Goal: Task Accomplishment & Management: Complete application form

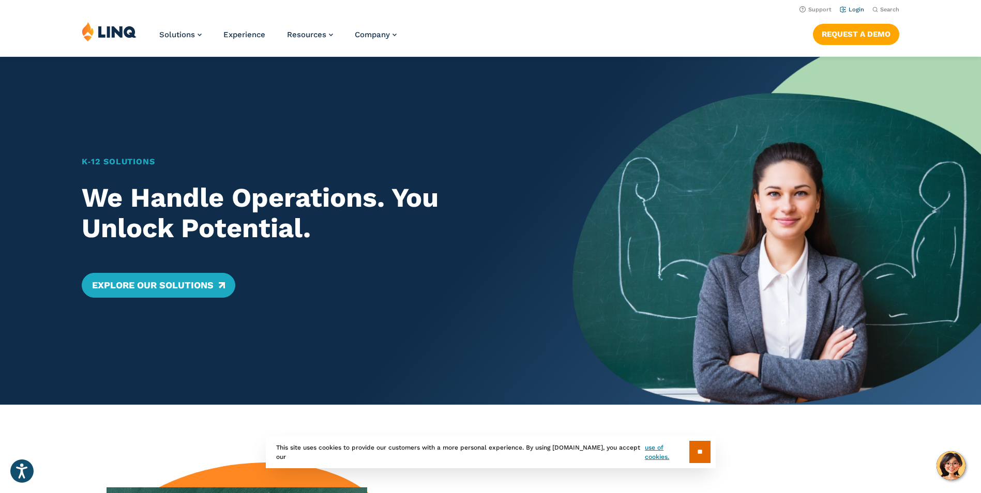
click at [857, 9] on link "Login" at bounding box center [852, 9] width 24 height 7
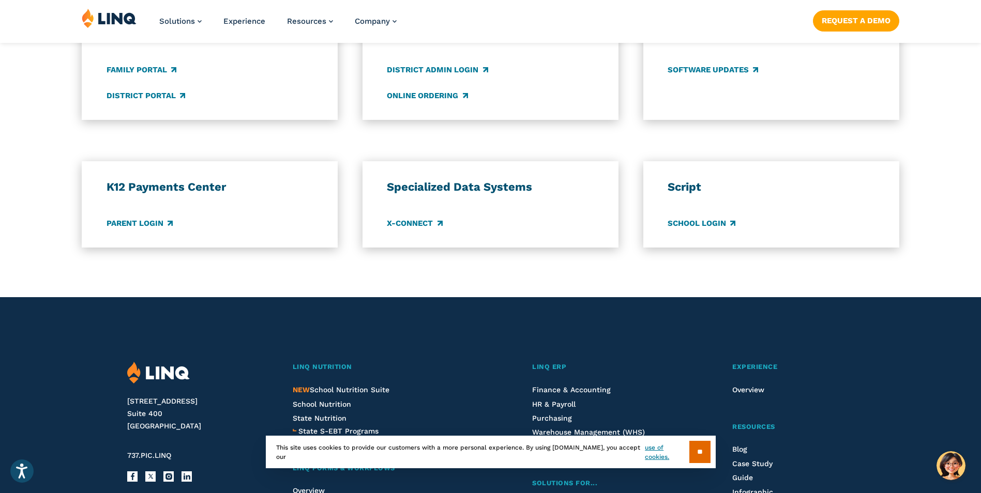
scroll to position [827, 0]
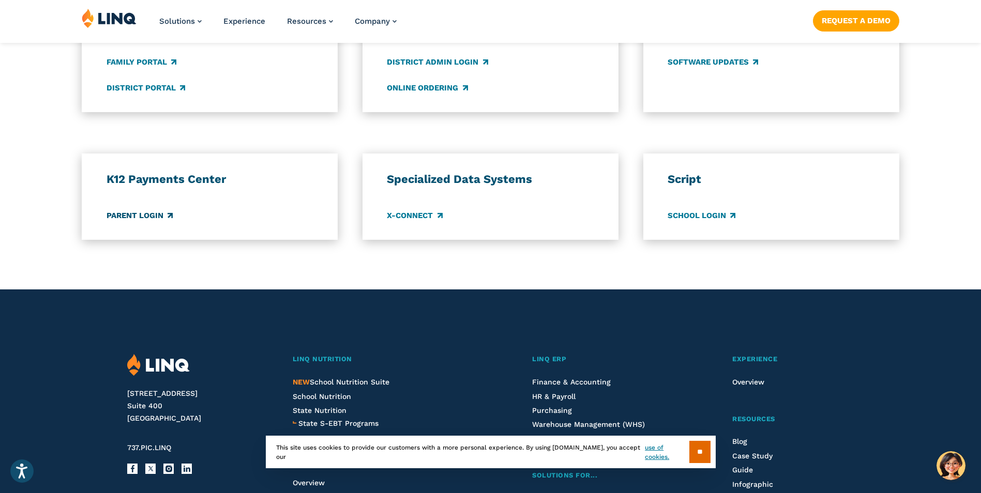
click at [152, 214] on link "Parent Login" at bounding box center [139, 215] width 66 height 11
click at [141, 215] on link "Parent Login" at bounding box center [139, 215] width 66 height 11
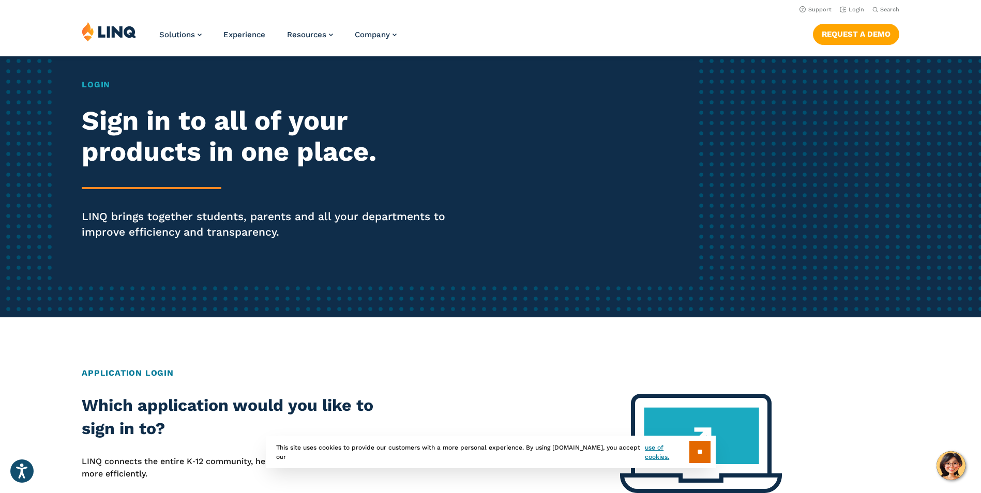
scroll to position [52, 0]
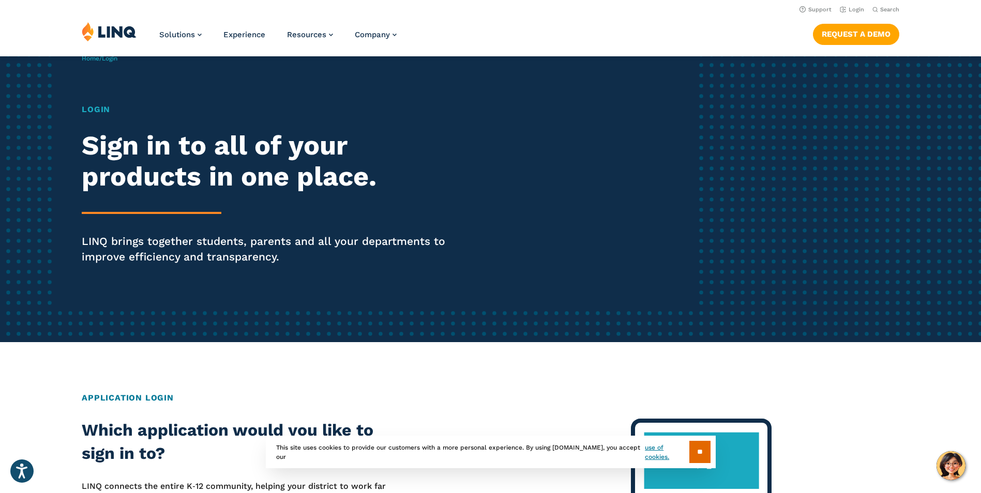
click at [165, 398] on h2 "Application Login" at bounding box center [490, 398] width 817 height 12
click at [113, 400] on h2 "Application Login" at bounding box center [490, 398] width 817 height 12
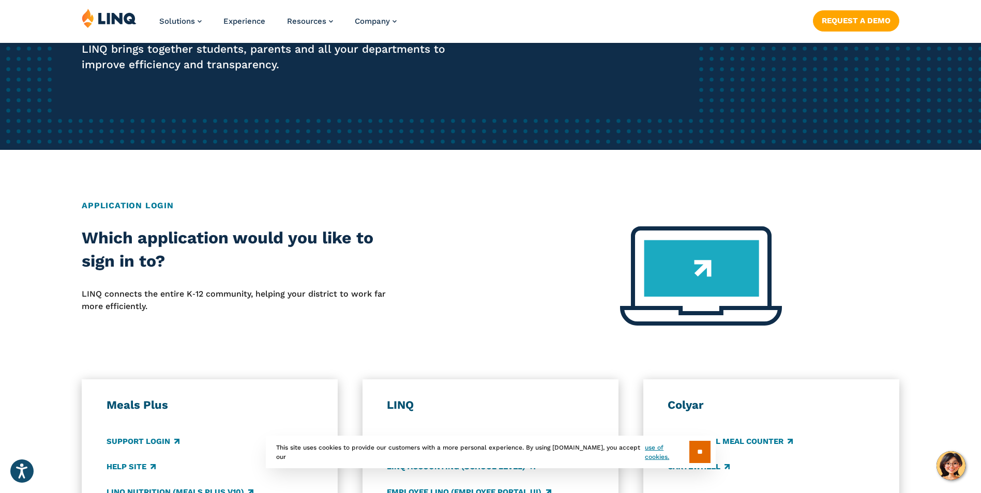
scroll to position [258, 0]
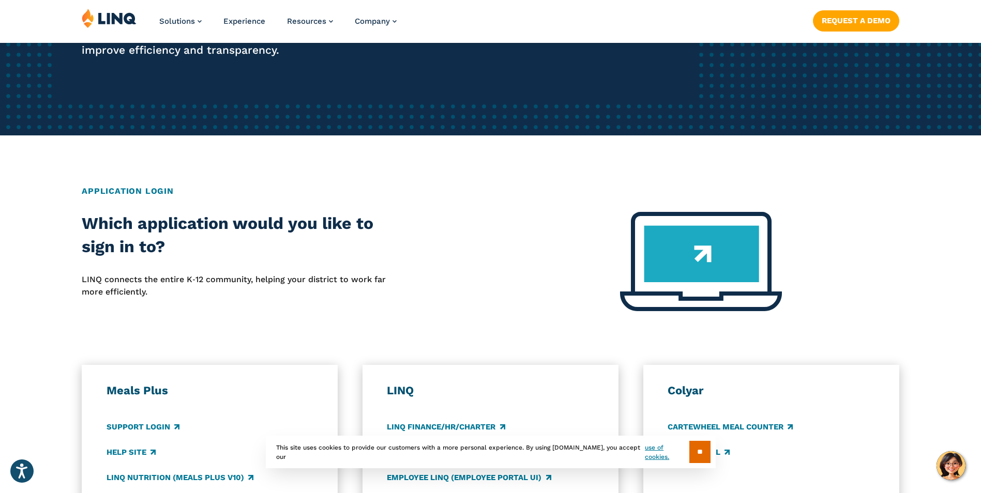
click at [210, 244] on h2 "Which application would you like to sign in to?" at bounding box center [245, 235] width 326 height 47
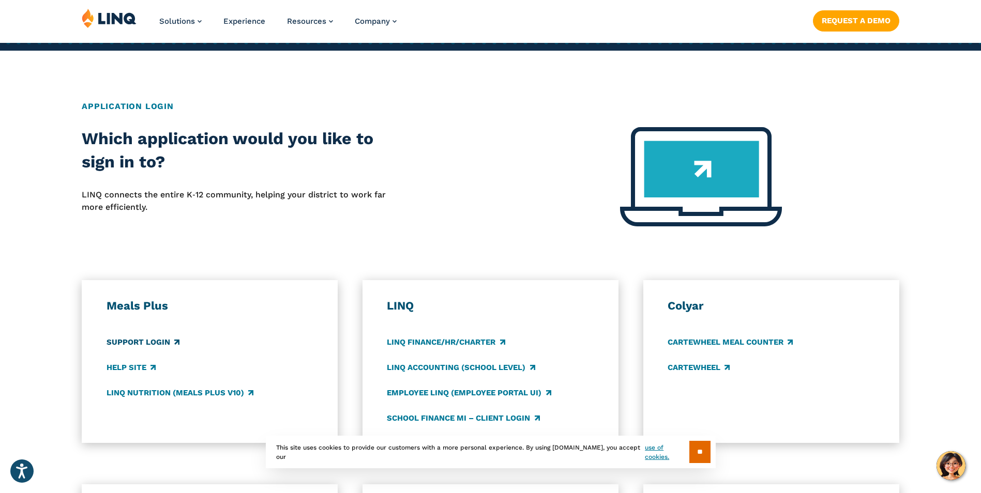
scroll to position [362, 0]
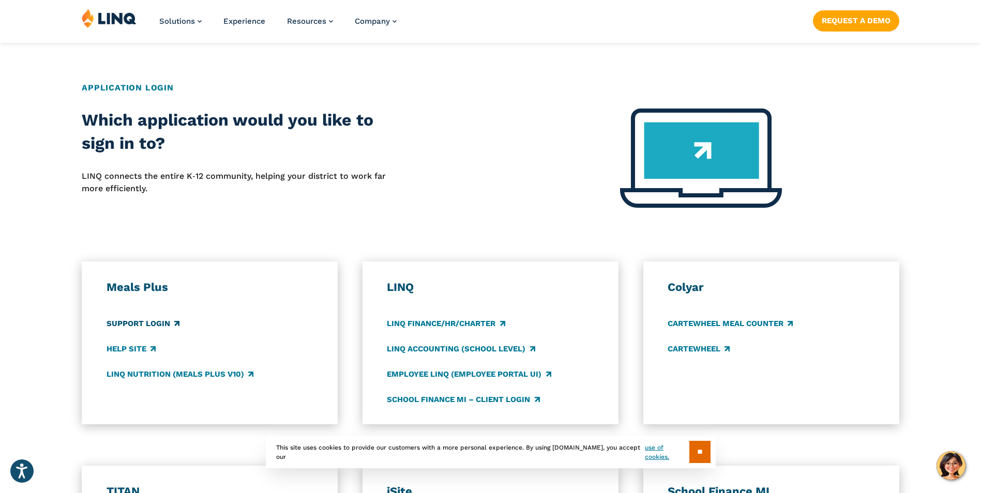
click at [164, 325] on link "Support Login" at bounding box center [142, 323] width 73 height 11
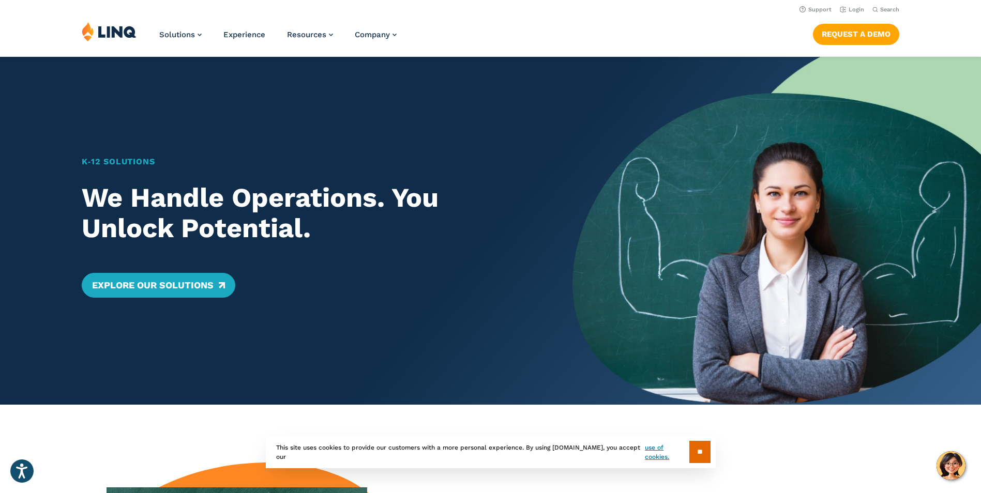
click at [129, 29] on img at bounding box center [109, 32] width 55 height 20
click at [847, 8] on link "Login" at bounding box center [852, 9] width 24 height 7
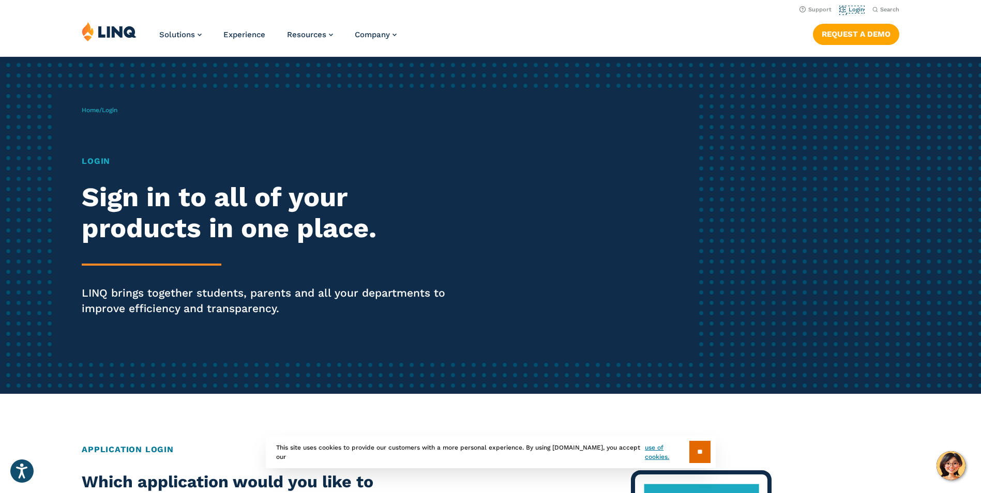
click at [848, 7] on link "Login" at bounding box center [852, 9] width 24 height 7
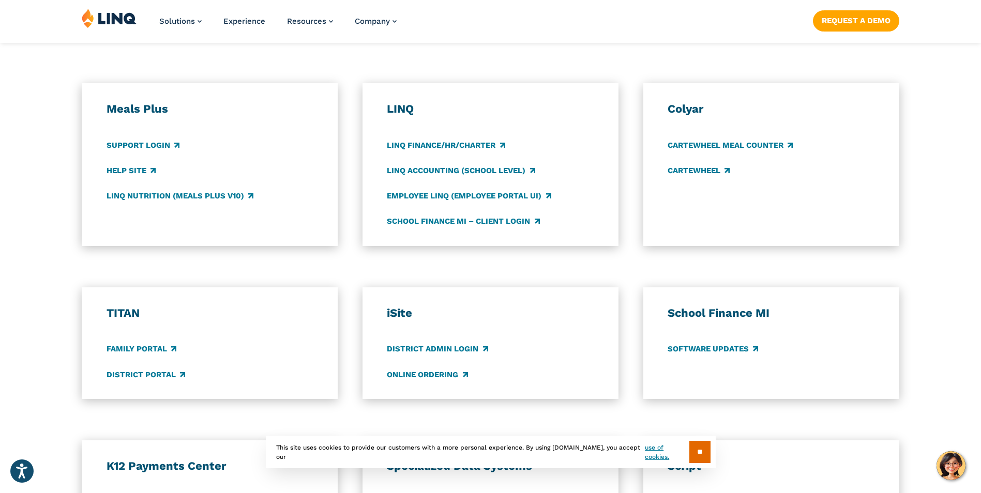
scroll to position [569, 0]
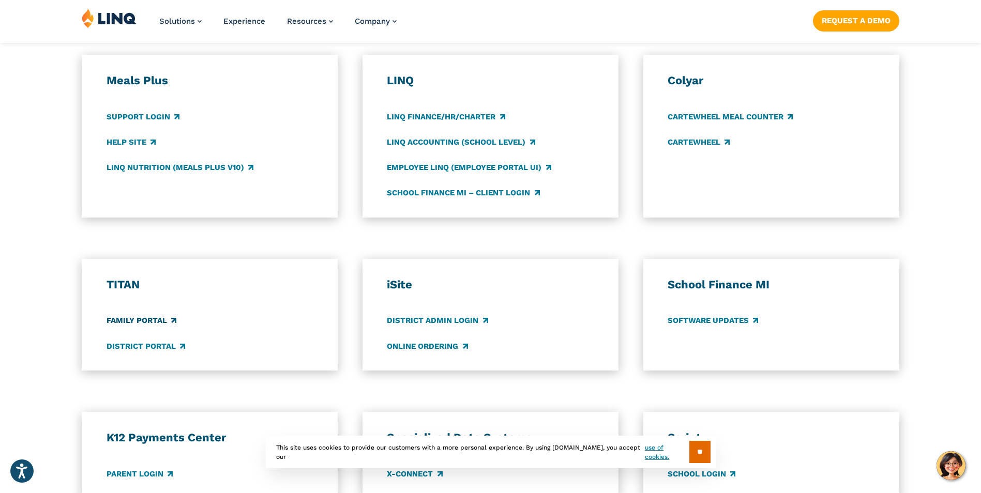
click at [161, 319] on link "Family Portal" at bounding box center [141, 320] width 70 height 11
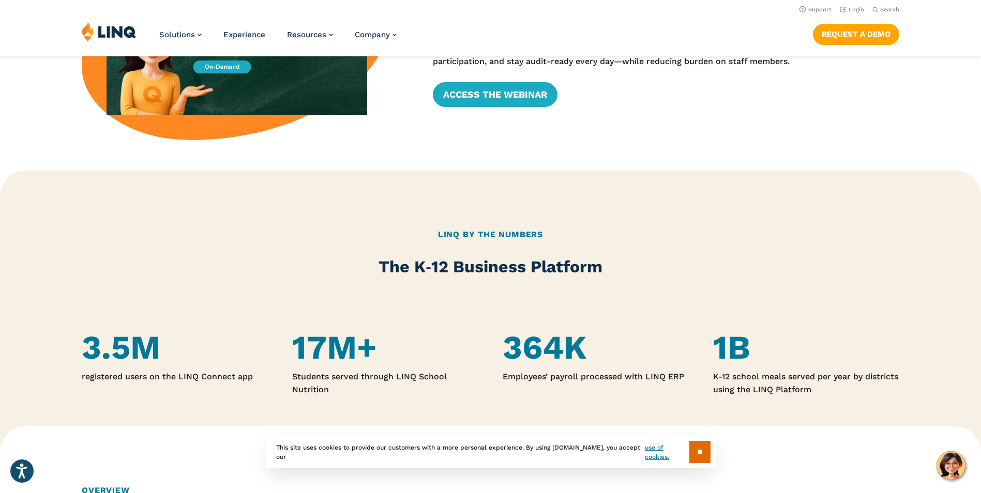
scroll to position [414, 0]
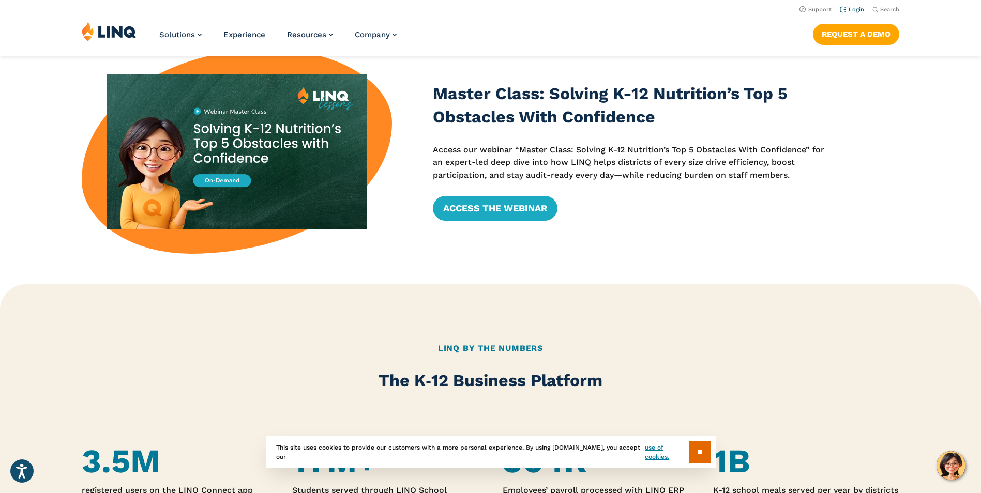
click at [848, 7] on link "Login" at bounding box center [852, 9] width 24 height 7
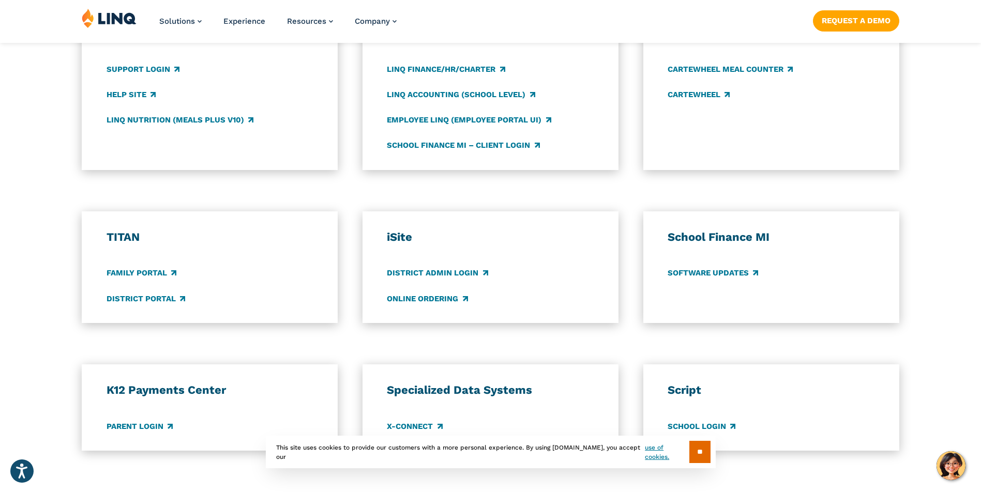
scroll to position [620, 0]
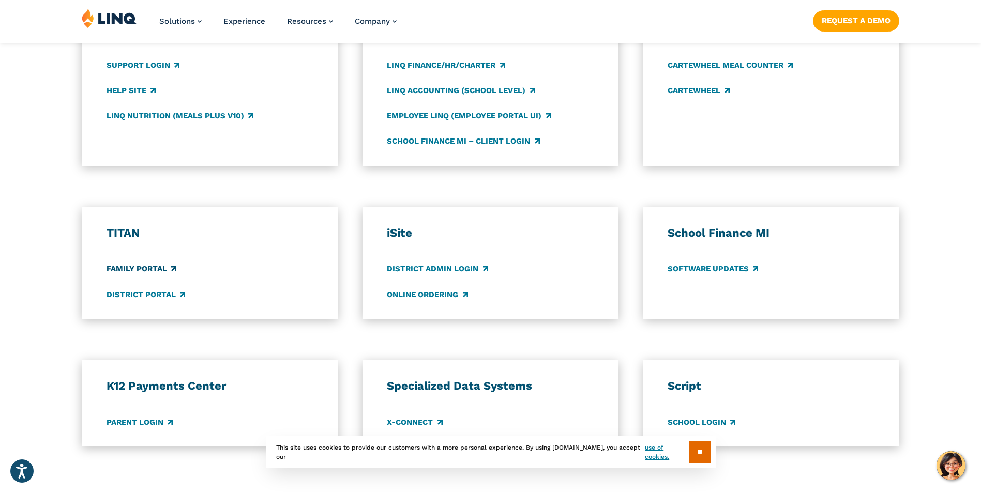
click at [142, 272] on link "Family Portal" at bounding box center [141, 269] width 70 height 11
